Goal: Task Accomplishment & Management: Use online tool/utility

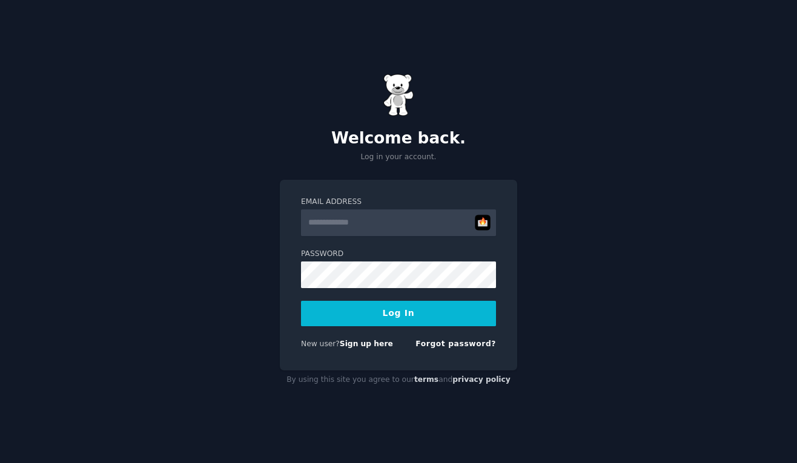
click at [385, 225] on input "Email Address" at bounding box center [398, 223] width 195 height 27
type input "**********"
click at [400, 316] on button "Log In" at bounding box center [398, 313] width 195 height 25
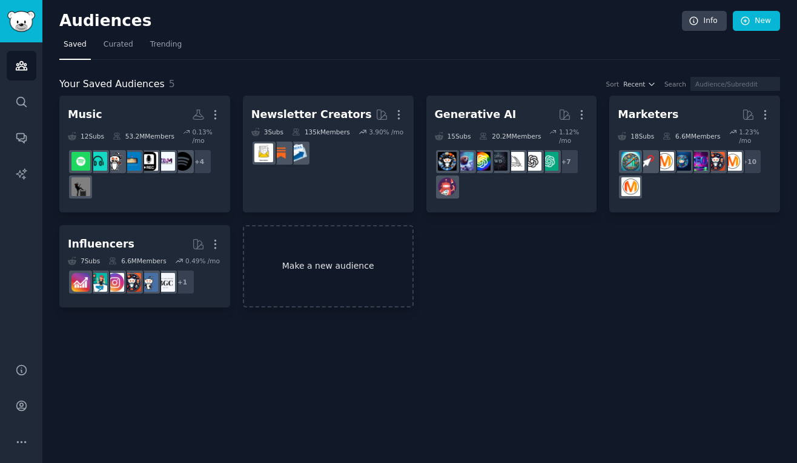
click at [305, 288] on link "Make a new audience" at bounding box center [328, 266] width 171 height 83
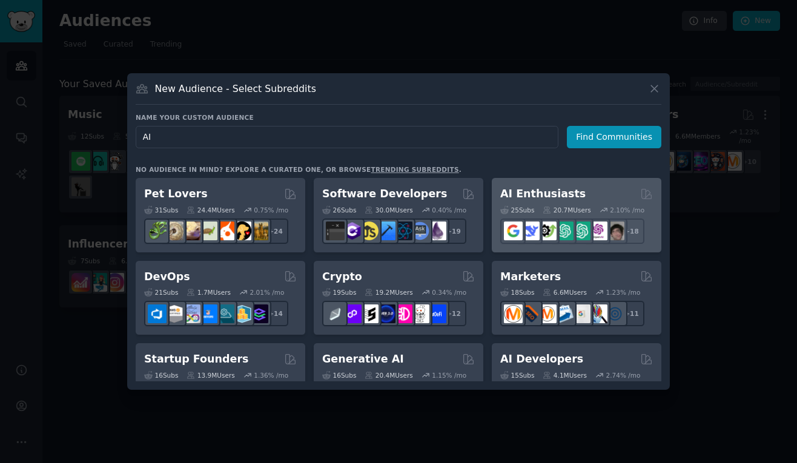
type input "AI"
click at [575, 199] on div "AI Enthusiasts" at bounding box center [576, 194] width 153 height 15
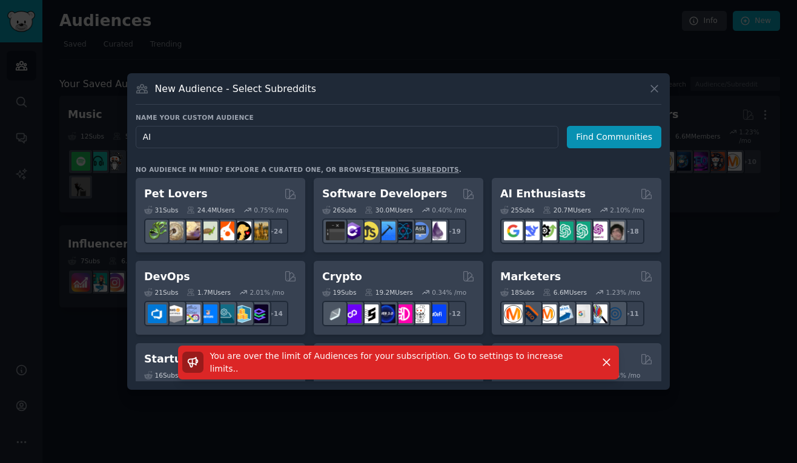
click at [708, 209] on div at bounding box center [398, 231] width 797 height 463
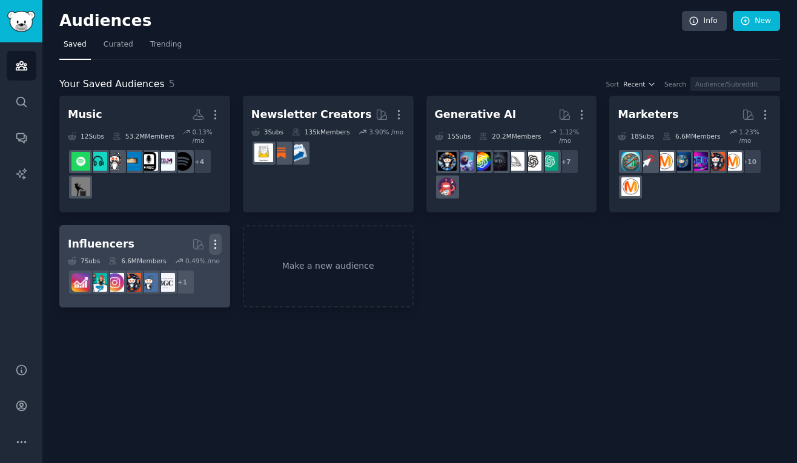
click at [216, 244] on icon "button" at bounding box center [215, 244] width 13 height 13
click at [185, 269] on p "Delete" at bounding box center [182, 270] width 28 height 13
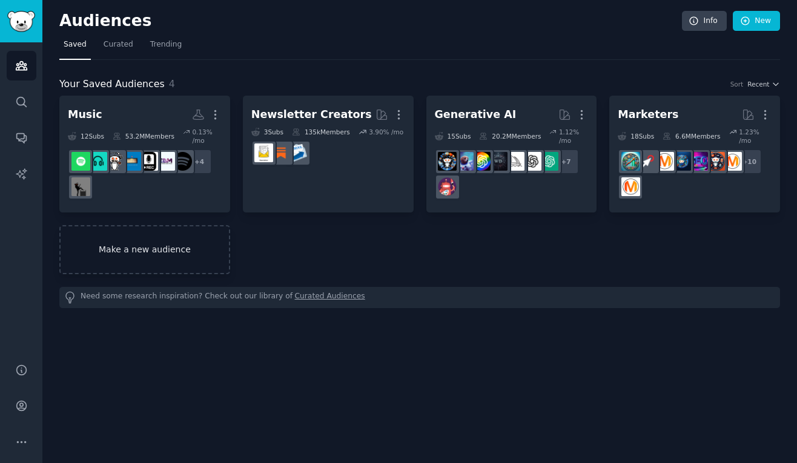
click at [130, 241] on link "Make a new audience" at bounding box center [144, 249] width 171 height 49
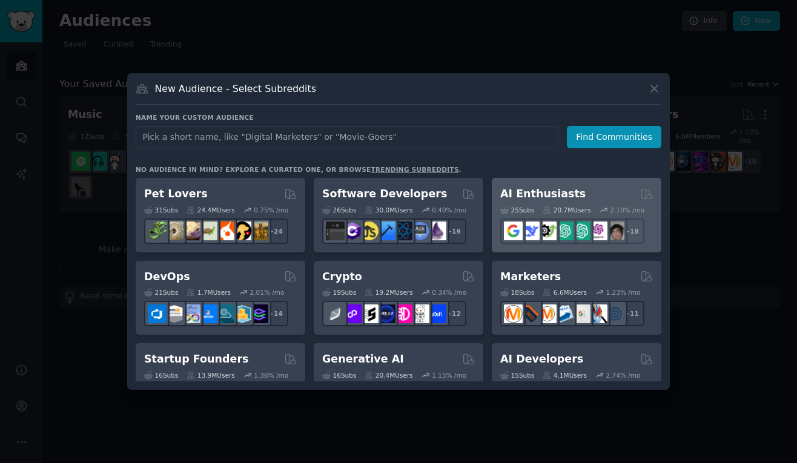
click at [575, 199] on div "AI Enthusiasts" at bounding box center [576, 194] width 153 height 15
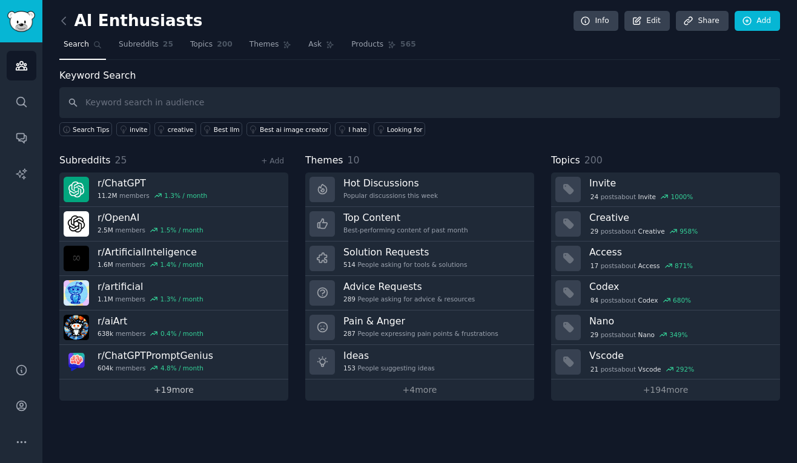
click at [164, 387] on link "+ 19 more" at bounding box center [173, 390] width 229 height 21
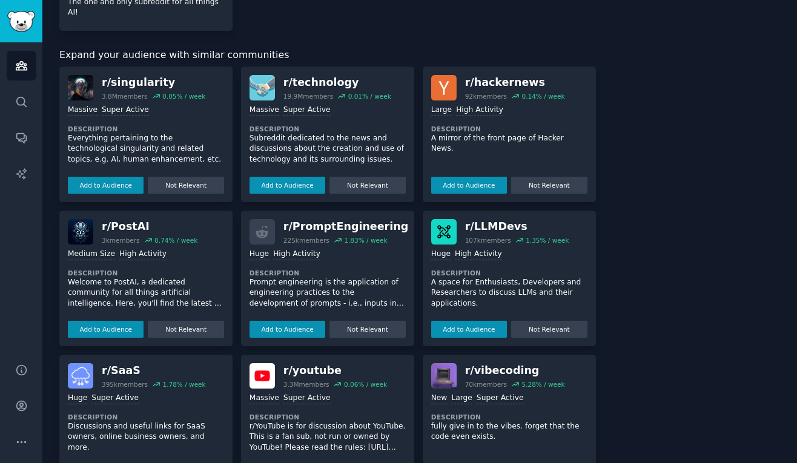
scroll to position [1148, 0]
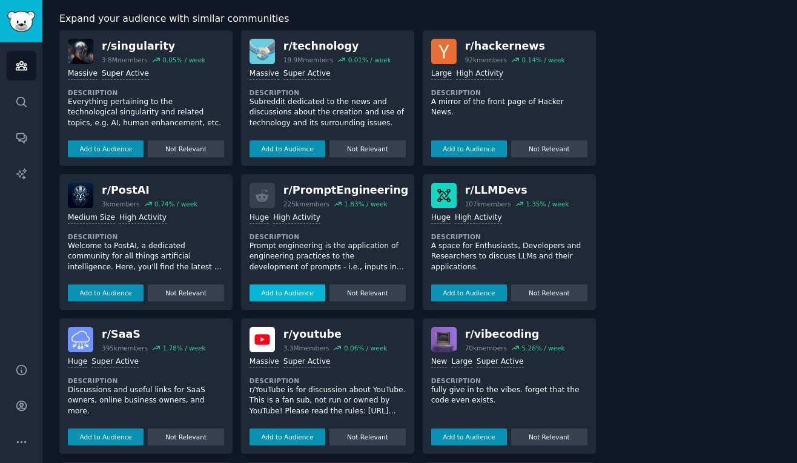
click at [279, 285] on button "Add to Audience" at bounding box center [288, 293] width 76 height 17
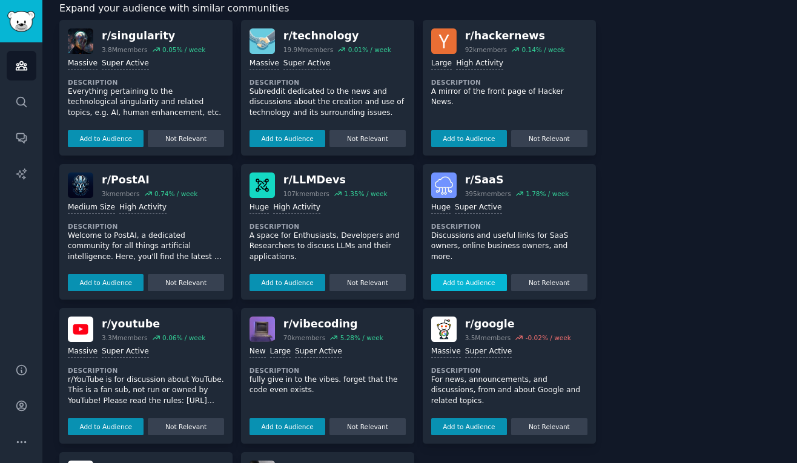
click at [465, 285] on button "Add to Audience" at bounding box center [469, 282] width 76 height 17
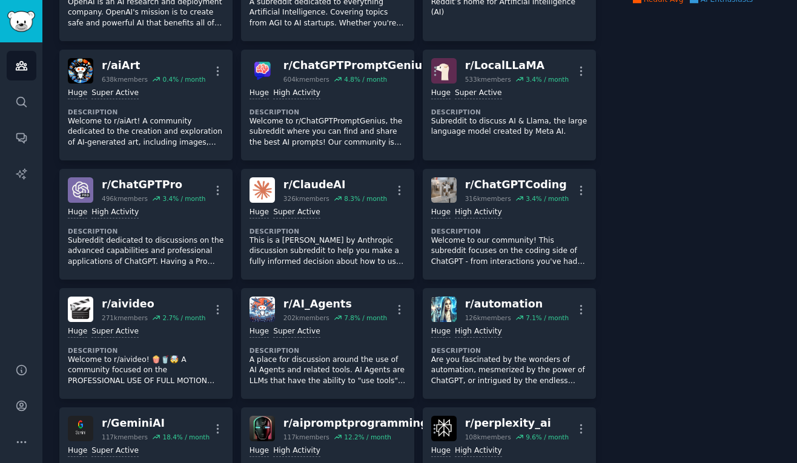
scroll to position [0, 0]
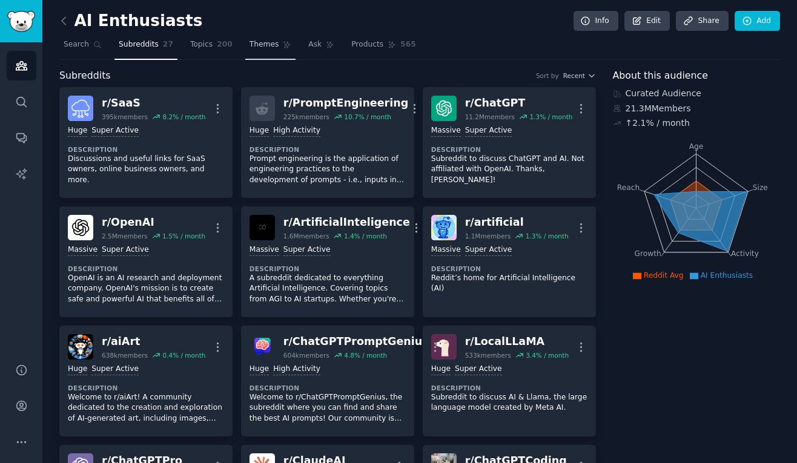
click at [283, 47] on icon at bounding box center [287, 45] width 8 height 8
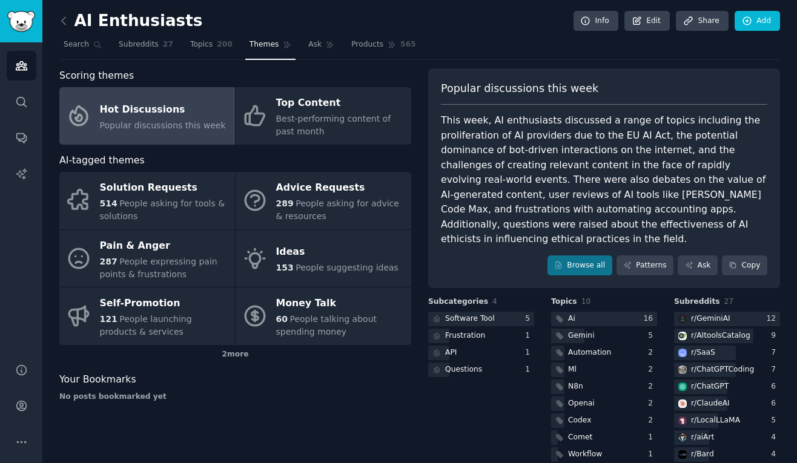
scroll to position [21, 0]
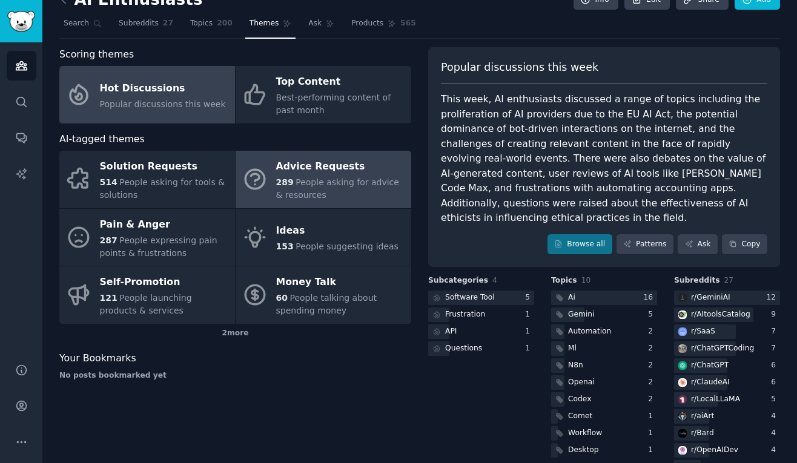
click at [298, 181] on span "People asking for advice & resources" at bounding box center [337, 189] width 123 height 22
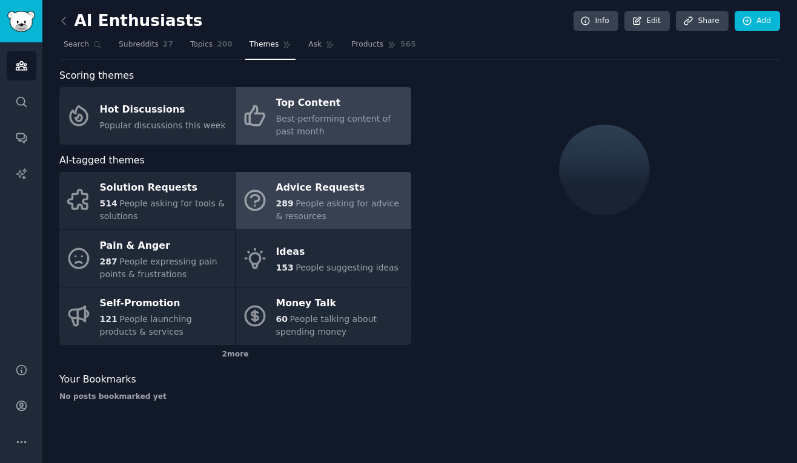
click at [328, 119] on span "Best-performing content of past month" at bounding box center [333, 125] width 115 height 22
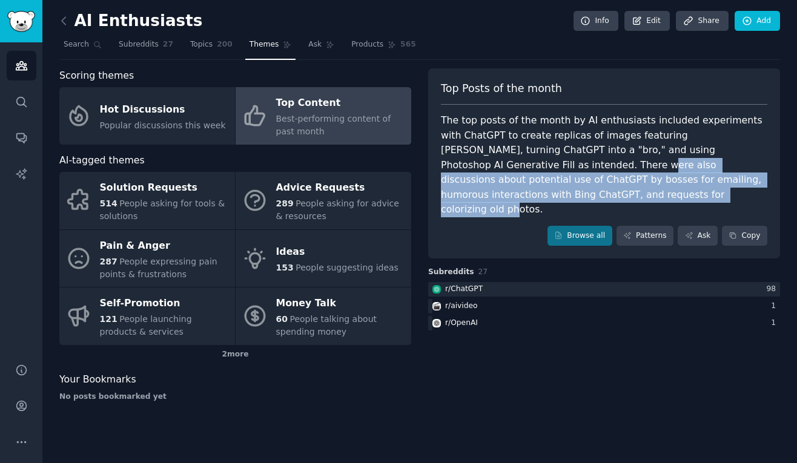
drag, startPoint x: 468, startPoint y: 170, endPoint x: 508, endPoint y: 188, distance: 43.1
click at [508, 188] on div "The top posts of the month by AI enthusiasts included experiments with ChatGPT …" at bounding box center [604, 165] width 327 height 104
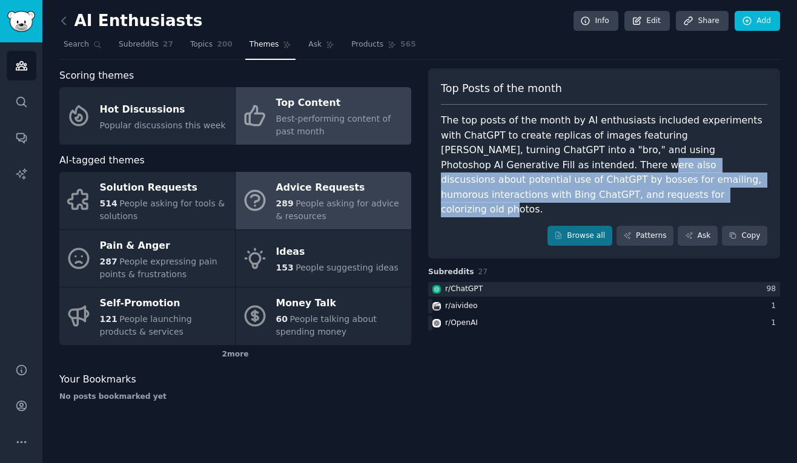
click at [322, 205] on span "People asking for advice & resources" at bounding box center [337, 210] width 123 height 22
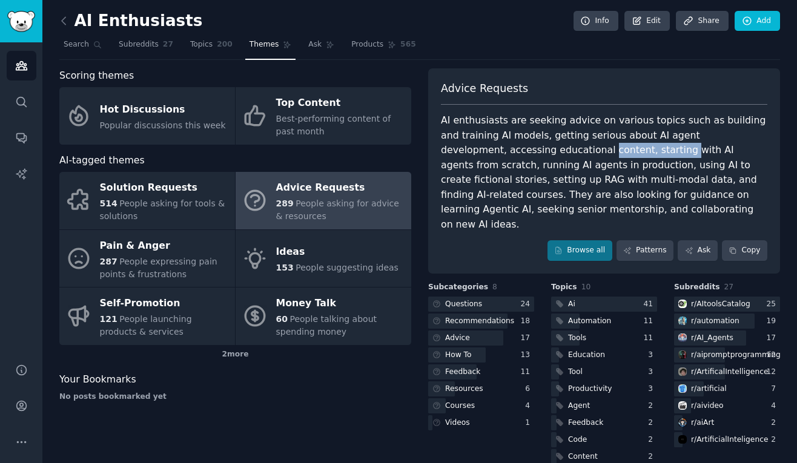
drag, startPoint x: 494, startPoint y: 151, endPoint x: 565, endPoint y: 151, distance: 71.5
click at [565, 151] on div "AI enthusiasts are seeking advice on various topics such as building and traini…" at bounding box center [604, 172] width 327 height 119
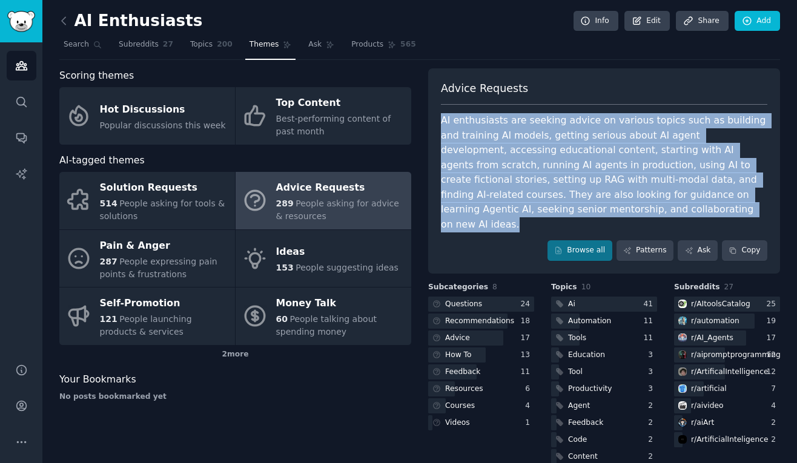
click at [565, 151] on div "AI enthusiasts are seeking advice on various topics such as building and traini…" at bounding box center [604, 172] width 327 height 119
